Goal: Task Accomplishment & Management: Complete application form

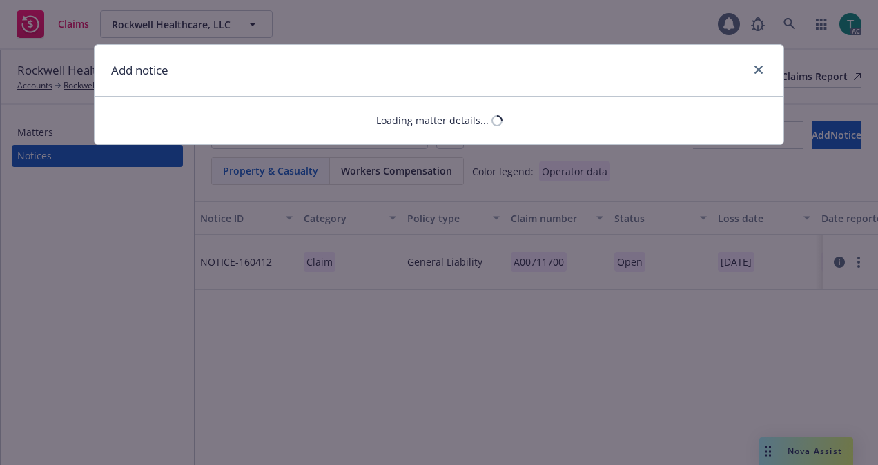
select select "COMMERCIAL_PROPERTY"
select select "open"
select select "CLAIM"
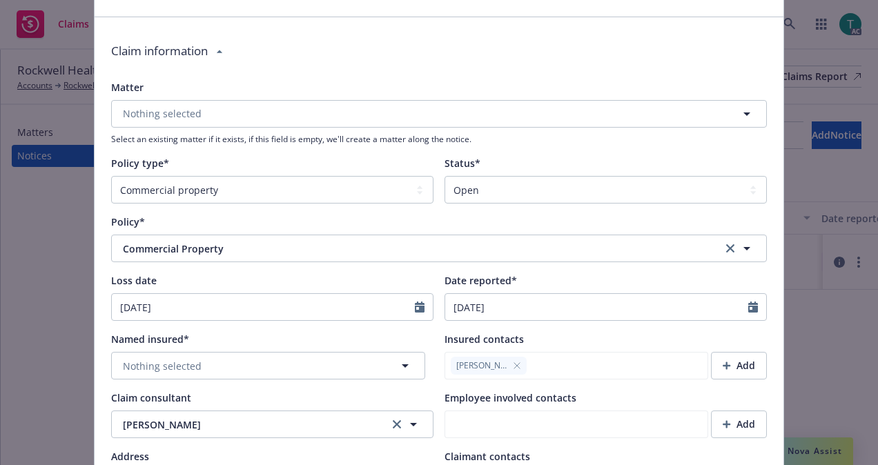
scroll to position [84, 0]
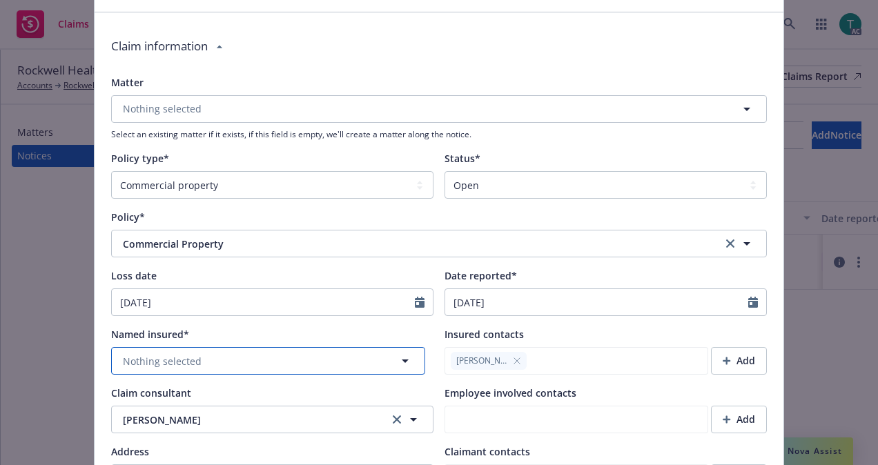
click at [211, 358] on button "Nothing selected" at bounding box center [268, 361] width 314 height 28
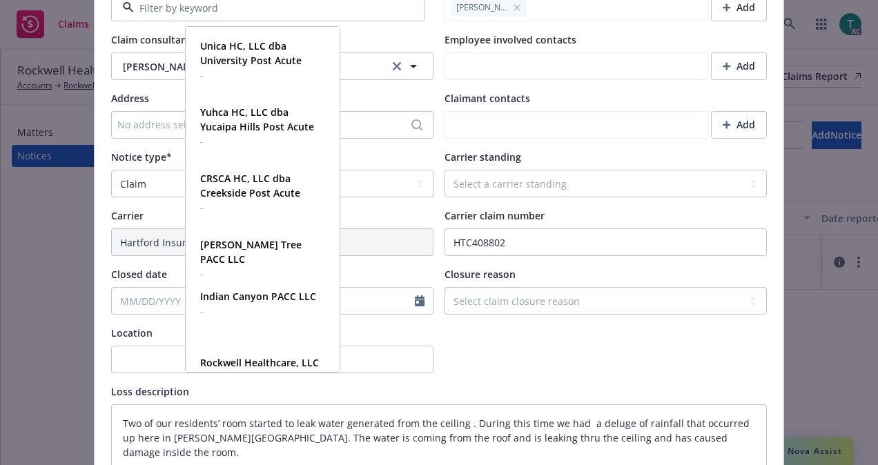
scroll to position [442, 0]
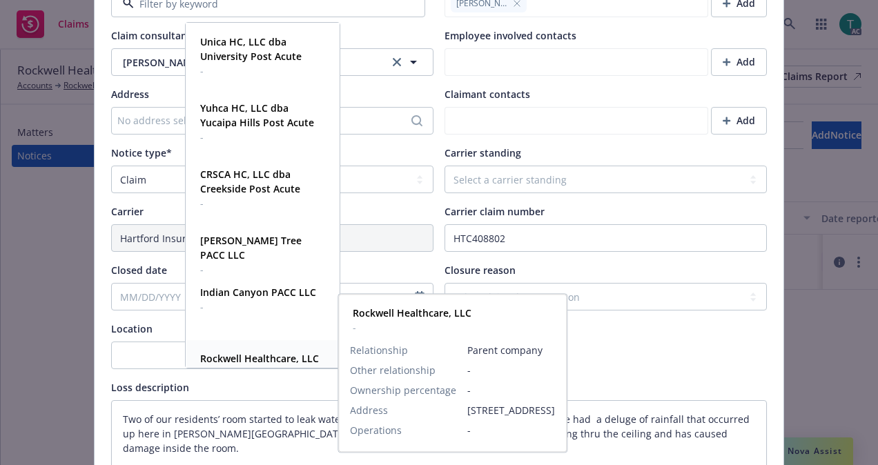
click at [284, 356] on strong "Rockwell Healthcare, LLC" at bounding box center [259, 358] width 119 height 13
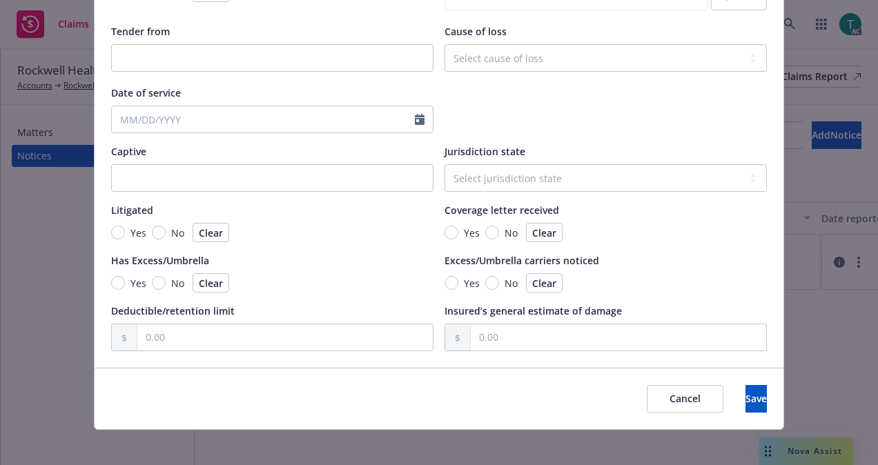
scroll to position [1313, 0]
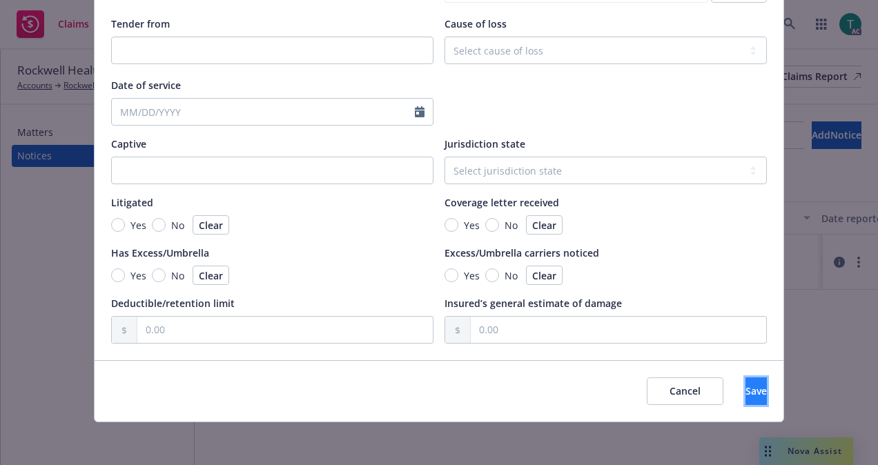
click at [746, 389] on span "Save" at bounding box center [756, 391] width 21 height 13
type textarea "x"
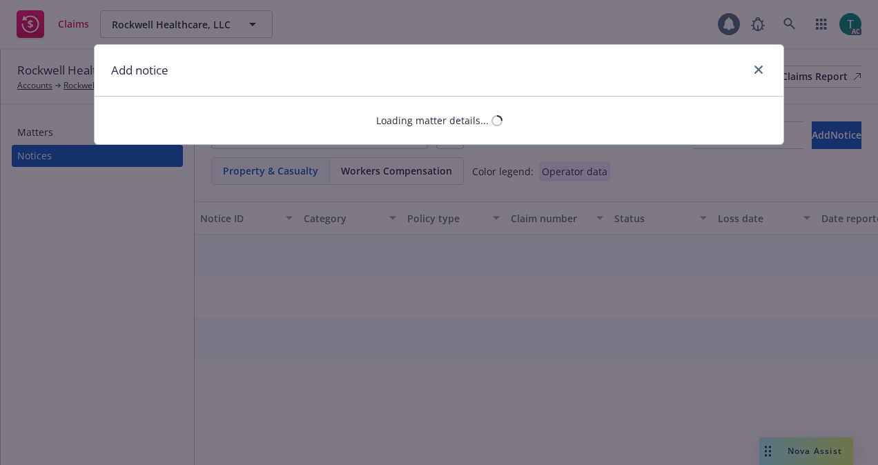
select select "COMMERCIAL_PROPERTY"
select select "open"
select select "CLAIM"
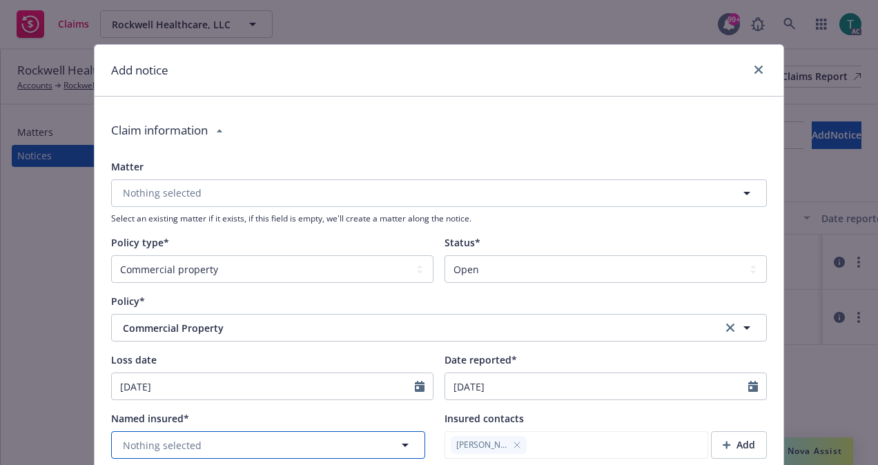
click at [217, 447] on button "Nothing selected" at bounding box center [268, 445] width 314 height 28
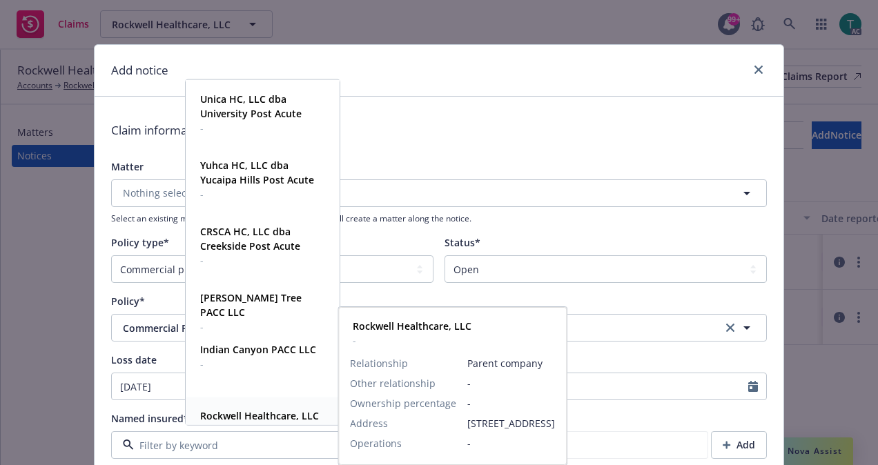
click at [265, 413] on strong "Rockwell Healthcare, LLC" at bounding box center [259, 415] width 119 height 13
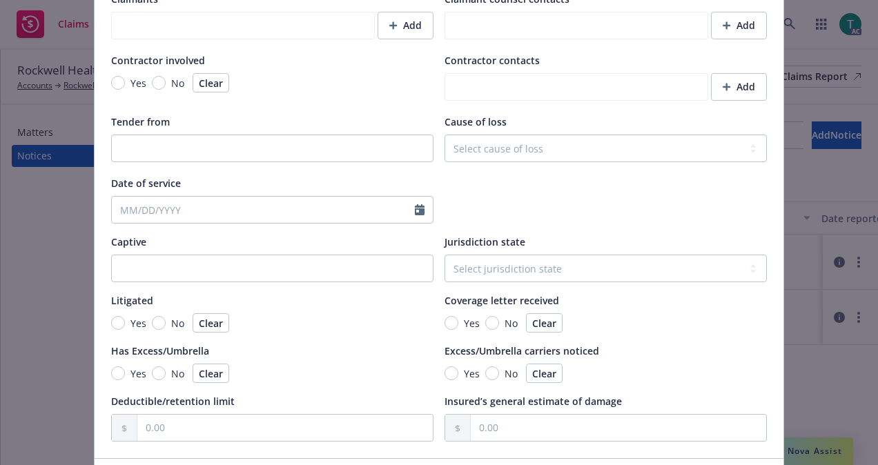
scroll to position [1313, 0]
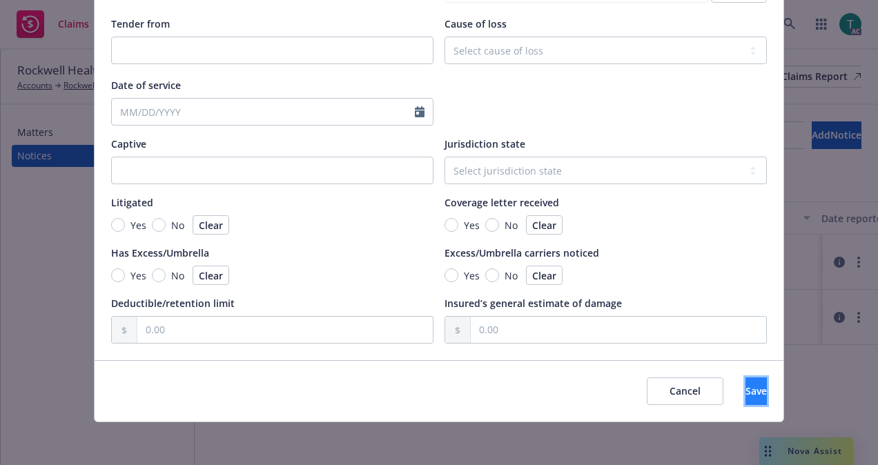
click at [746, 387] on button "Save" at bounding box center [756, 392] width 21 height 28
type textarea "x"
